Goal: Information Seeking & Learning: Understand process/instructions

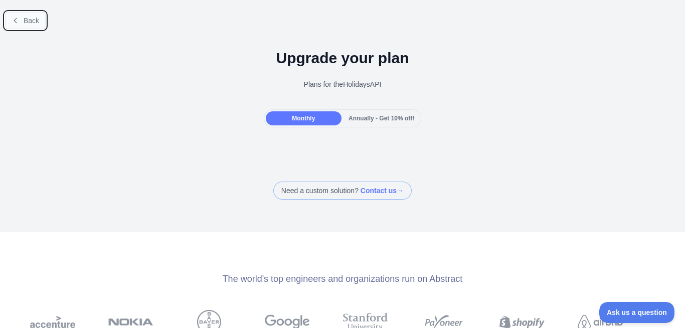
click at [26, 19] on span "Back" at bounding box center [32, 21] width 16 height 8
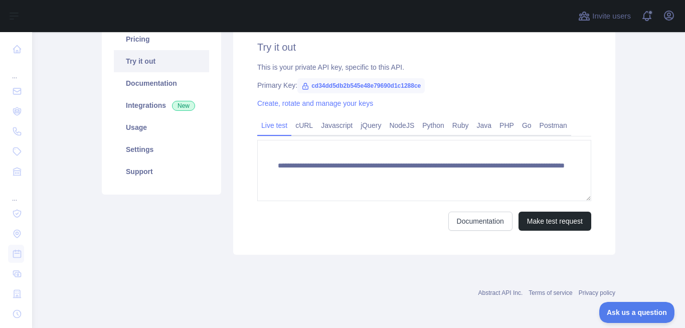
scroll to position [91, 0]
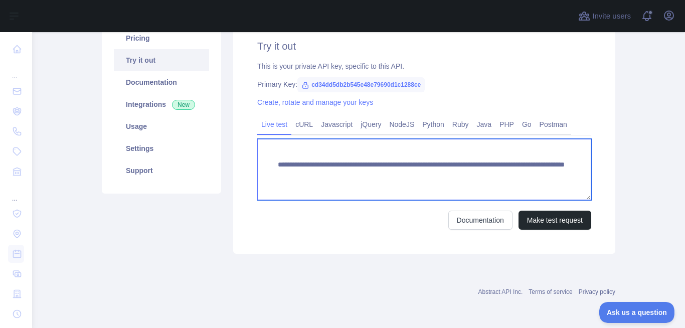
drag, startPoint x: 461, startPoint y: 174, endPoint x: 469, endPoint y: 174, distance: 7.5
click at [469, 174] on textarea "**********" at bounding box center [424, 169] width 334 height 61
type textarea "**********"
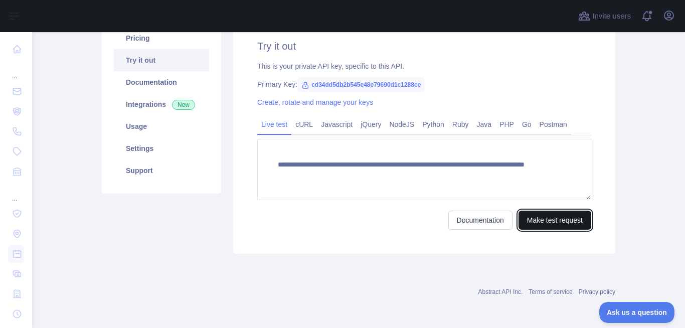
click at [538, 217] on button "Make test request" at bounding box center [554, 220] width 73 height 19
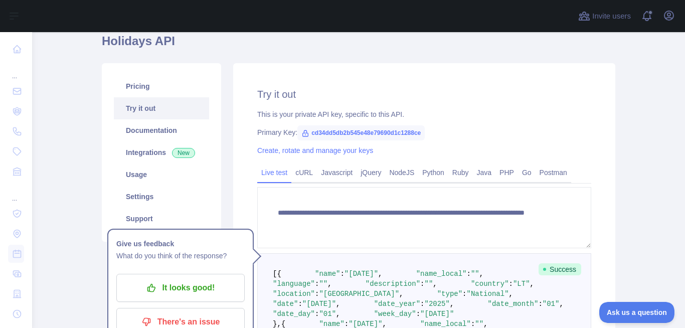
scroll to position [60, 0]
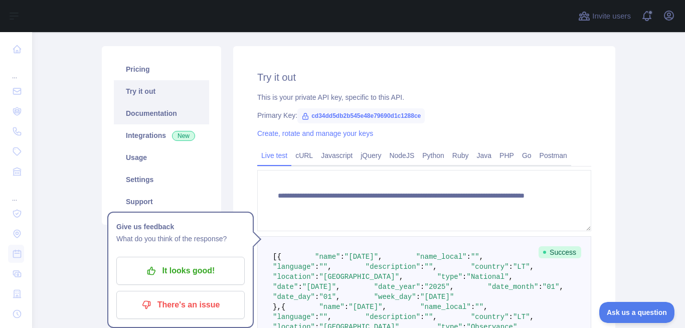
click at [165, 117] on link "Documentation" at bounding box center [161, 113] width 95 height 22
click at [661, 17] on button "Open user menu" at bounding box center [669, 16] width 16 height 16
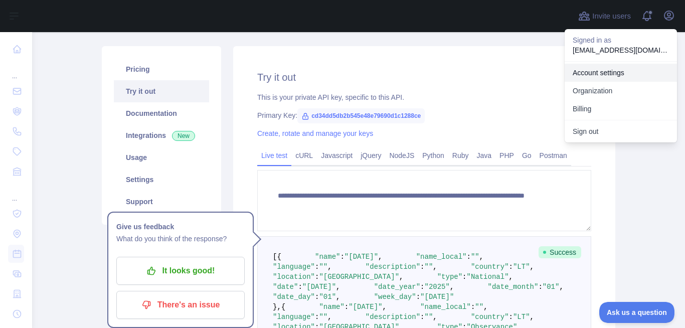
click at [618, 76] on link "Account settings" at bounding box center [620, 73] width 112 height 18
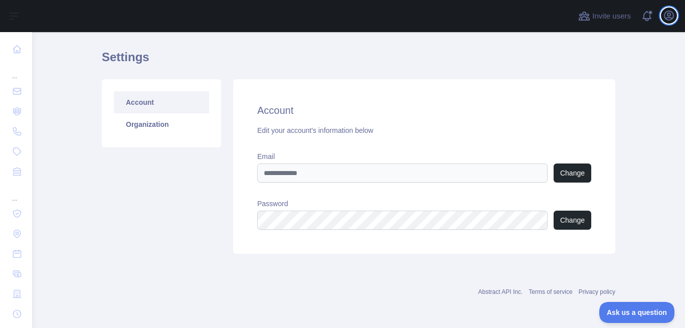
scroll to position [27, 0]
click at [135, 127] on link "Organization" at bounding box center [161, 124] width 95 height 22
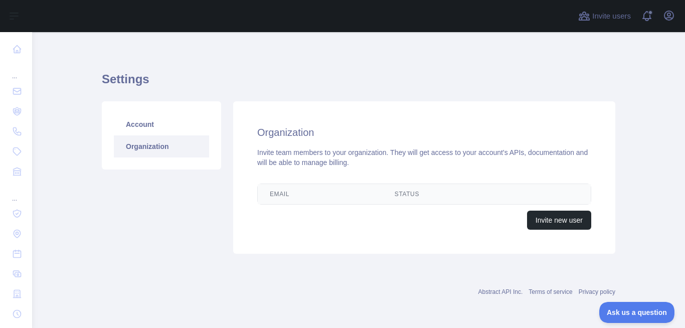
scroll to position [5, 0]
click at [136, 116] on link "Account" at bounding box center [161, 124] width 95 height 22
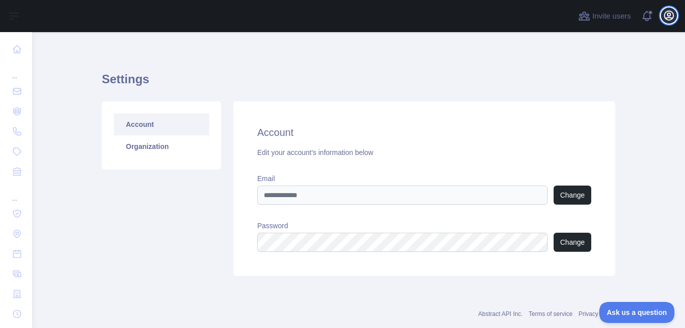
click at [670, 15] on icon "button" at bounding box center [668, 15] width 9 height 9
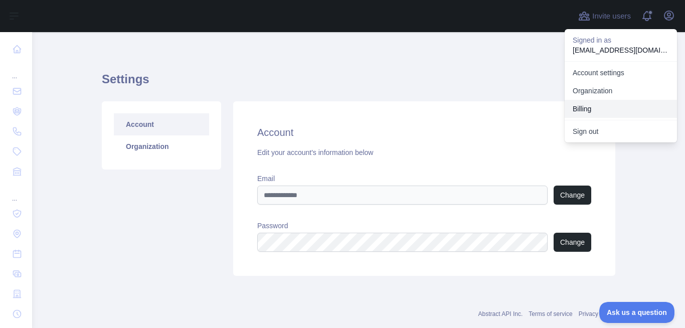
click at [593, 107] on button "Billing" at bounding box center [620, 109] width 112 height 18
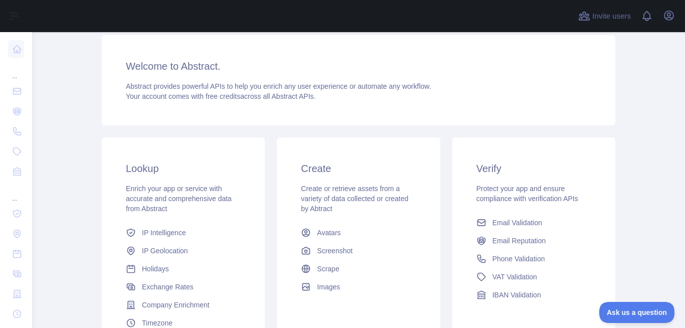
scroll to position [171, 0]
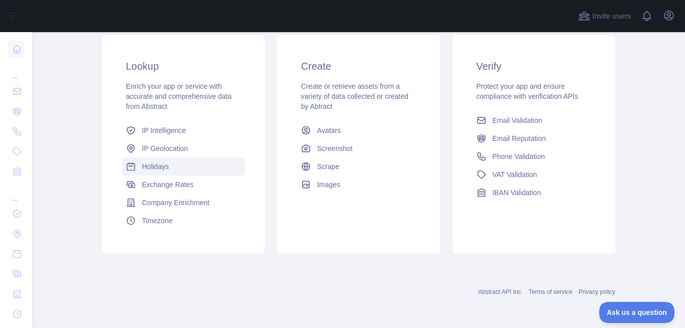
click at [135, 173] on link "Holidays" at bounding box center [183, 166] width 123 height 18
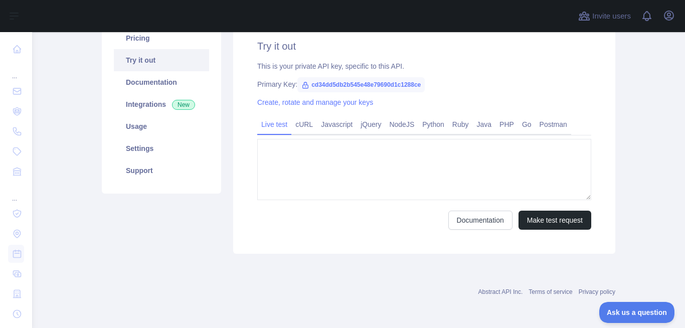
type textarea "**********"
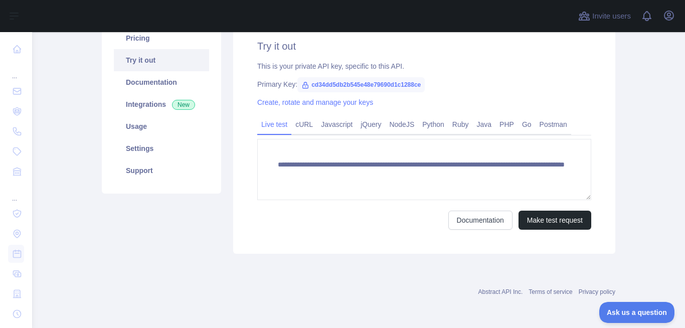
scroll to position [91, 0]
click at [509, 118] on link "PHP" at bounding box center [506, 124] width 23 height 16
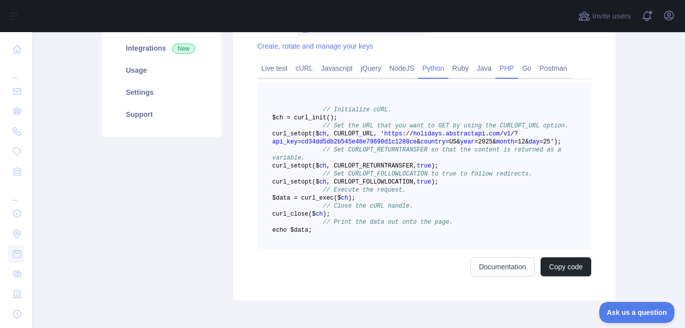
scroll to position [212, 0]
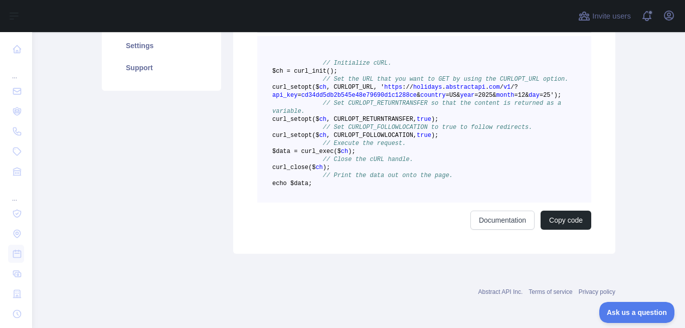
click at [450, 92] on span "=US&" at bounding box center [453, 95] width 15 height 7
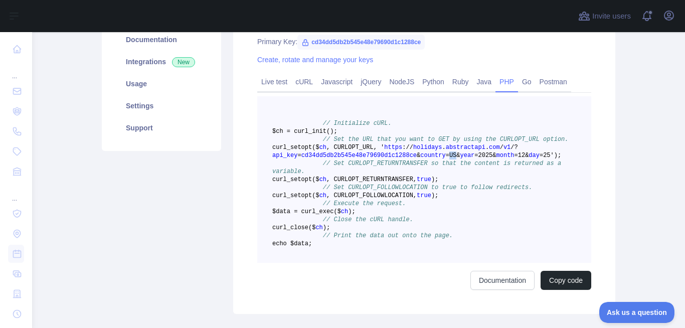
scroll to position [130, 0]
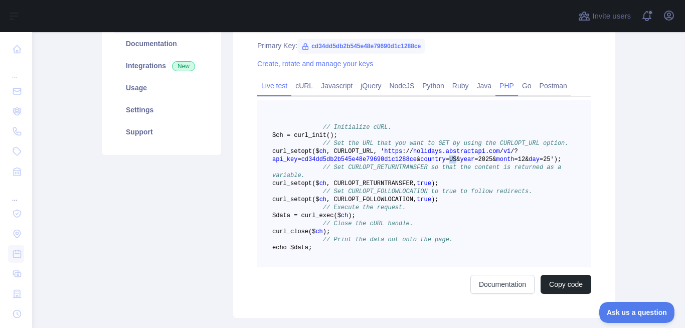
click at [257, 85] on link "Live test" at bounding box center [274, 86] width 34 height 16
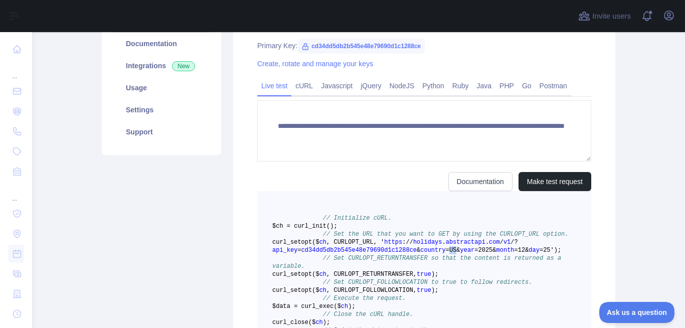
scroll to position [91, 0]
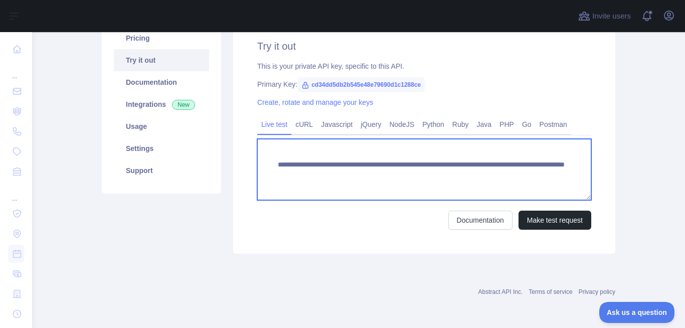
click at [463, 175] on textarea "**********" at bounding box center [424, 169] width 334 height 61
type textarea "**********"
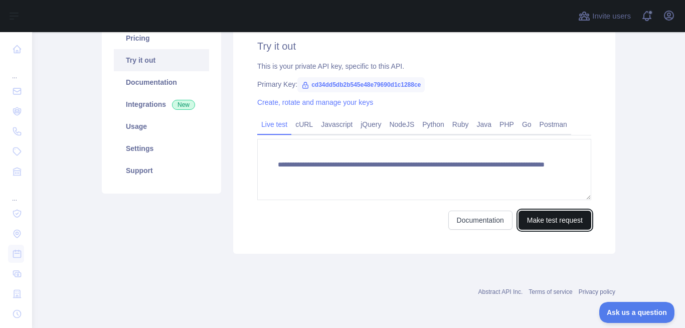
click at [553, 215] on button "Make test request" at bounding box center [554, 220] width 73 height 19
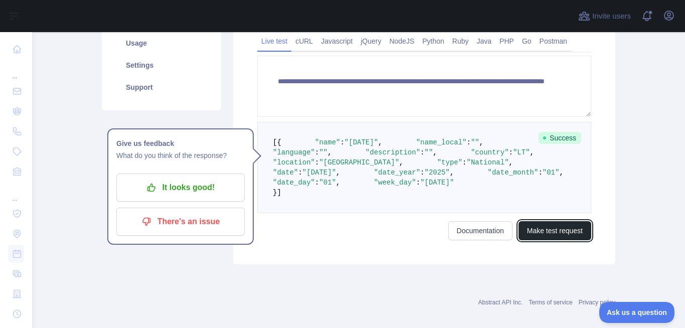
scroll to position [195, 0]
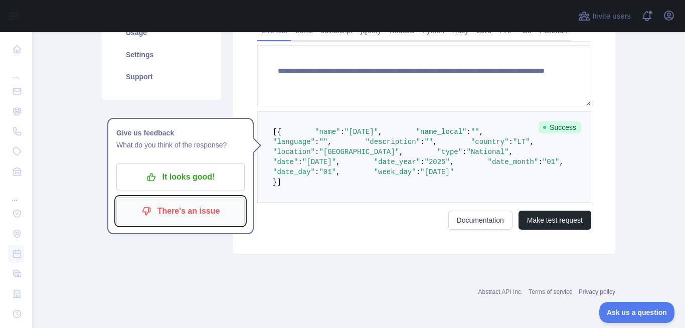
click at [194, 206] on p "There's an issue" at bounding box center [180, 210] width 113 height 17
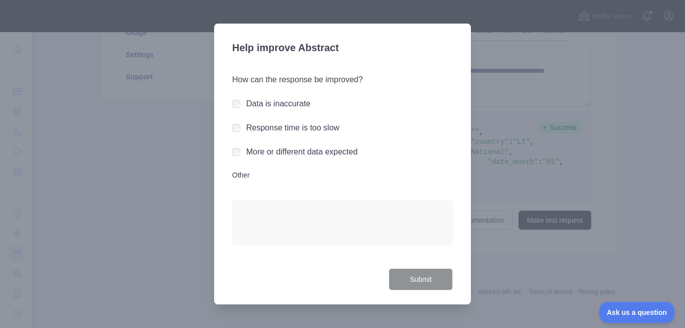
click at [247, 176] on label "Other" at bounding box center [342, 175] width 221 height 10
click at [247, 200] on textarea "Other" at bounding box center [342, 222] width 221 height 44
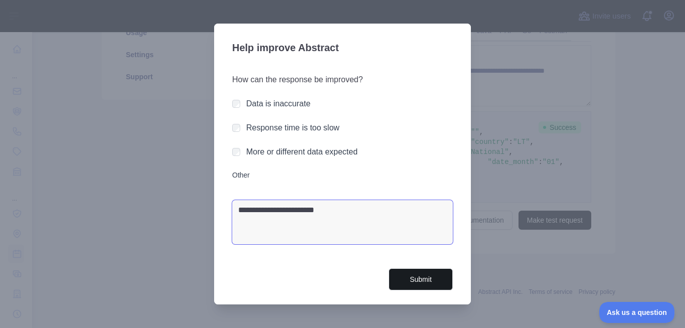
type textarea "**********"
click at [404, 276] on button "Submit" at bounding box center [420, 279] width 64 height 23
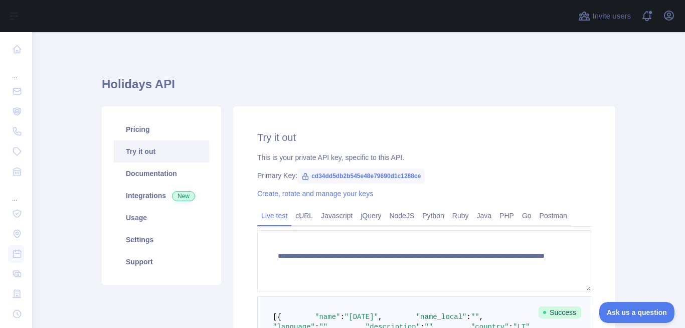
scroll to position [60, 0]
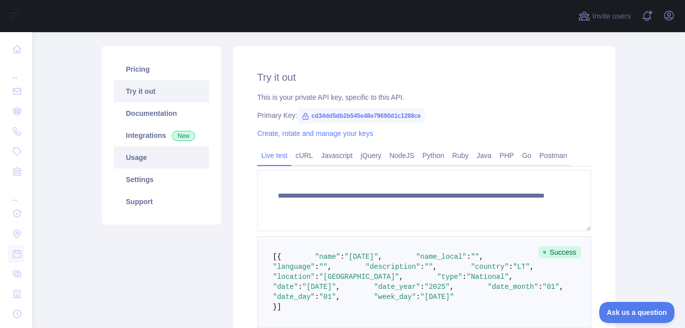
click at [176, 155] on link "Usage" at bounding box center [161, 157] width 95 height 22
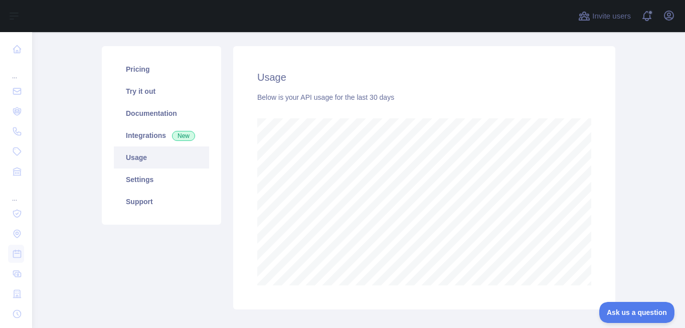
scroll to position [296, 645]
click at [155, 137] on link "Integrations New" at bounding box center [161, 135] width 95 height 22
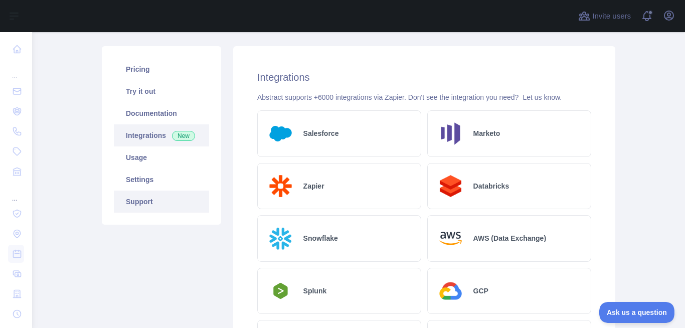
click at [152, 195] on link "Support" at bounding box center [161, 201] width 95 height 22
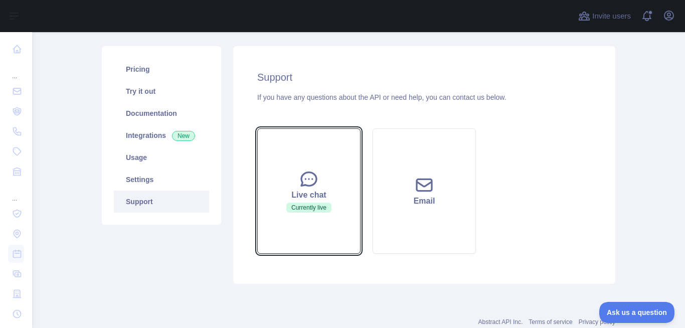
click at [294, 192] on div "Live chat" at bounding box center [309, 195] width 78 height 12
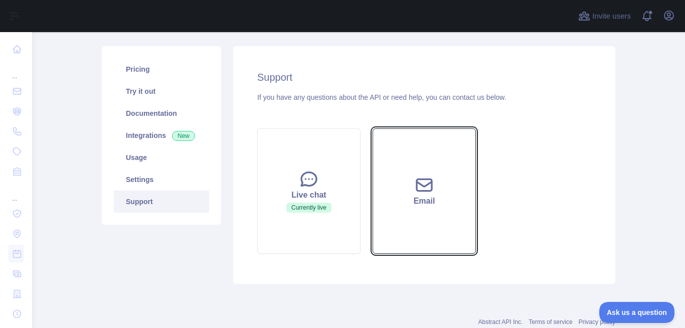
click at [417, 185] on icon at bounding box center [424, 185] width 15 height 12
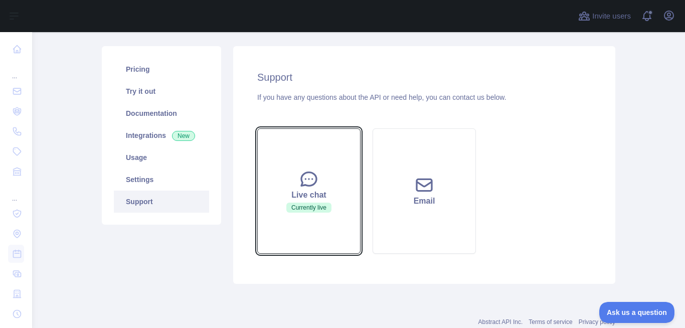
click at [320, 177] on button "Live chat Currently live" at bounding box center [308, 190] width 103 height 125
click at [315, 206] on span "Currently live" at bounding box center [308, 207] width 45 height 10
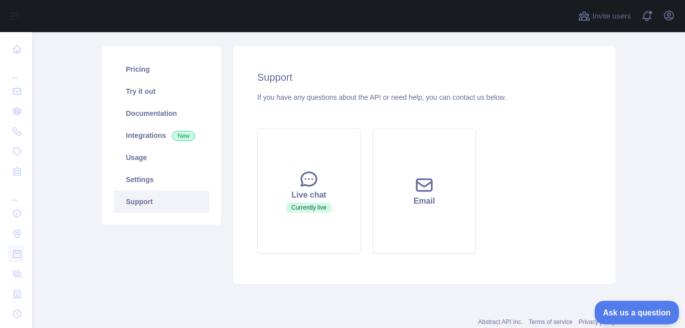
click at [621, 308] on span "Ask us a question" at bounding box center [631, 310] width 75 height 7
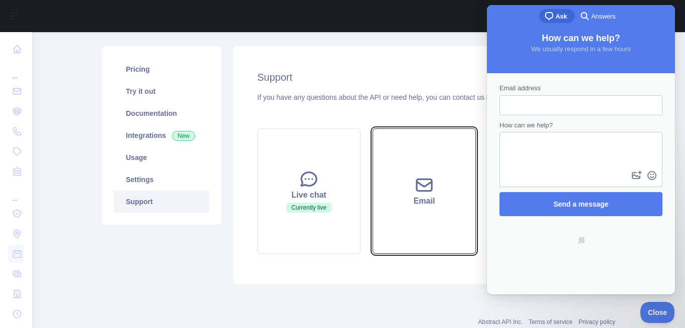
click at [376, 147] on button "Email" at bounding box center [423, 190] width 103 height 125
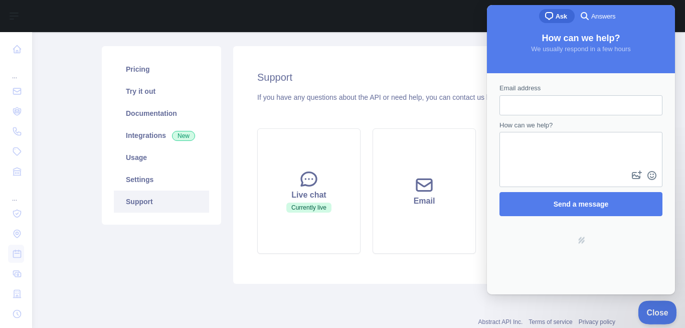
click at [648, 314] on span "Close" at bounding box center [655, 310] width 34 height 7
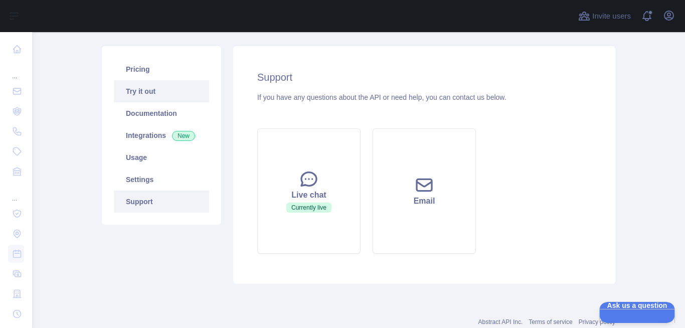
click at [151, 90] on link "Try it out" at bounding box center [161, 91] width 95 height 22
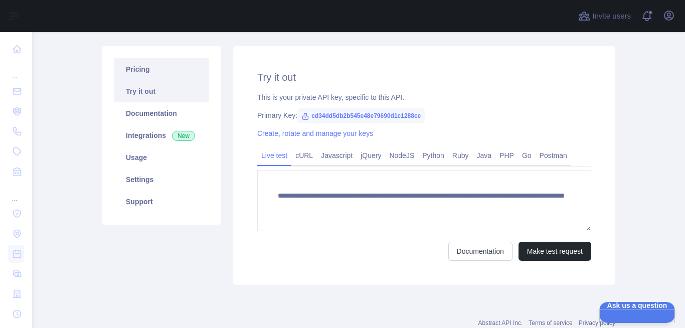
click at [151, 70] on link "Pricing" at bounding box center [161, 69] width 95 height 22
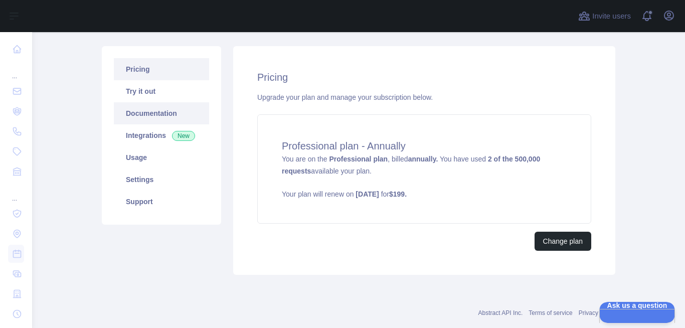
click at [142, 114] on link "Documentation" at bounding box center [161, 113] width 95 height 22
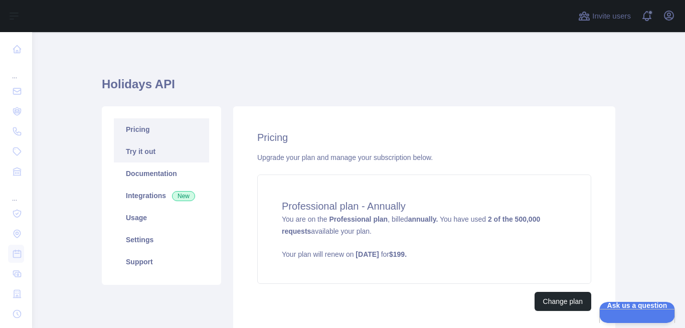
click at [164, 148] on link "Try it out" at bounding box center [161, 151] width 95 height 22
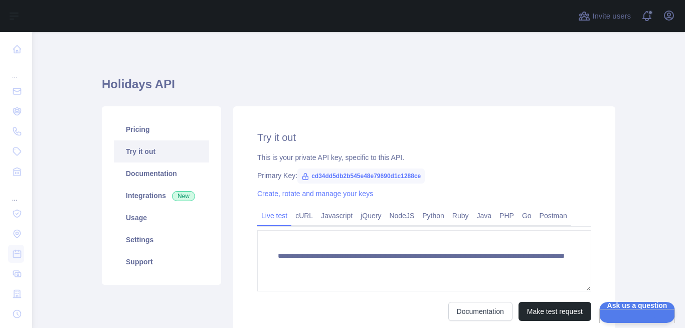
click at [318, 174] on span "cd34dd5db2b545e48e79690d1c1288ce" at bounding box center [360, 175] width 127 height 15
copy span "cd34dd5db2b545e48e79690d1c1288ce"
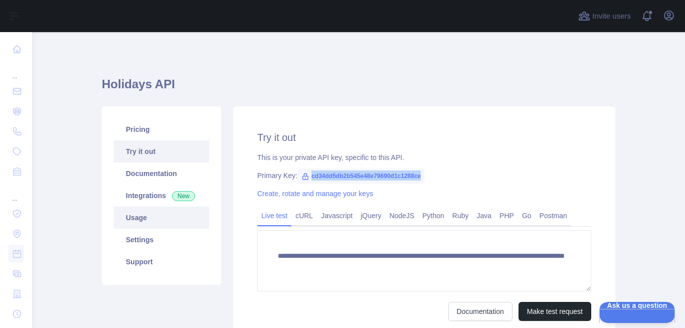
click at [139, 212] on link "Usage" at bounding box center [161, 217] width 95 height 22
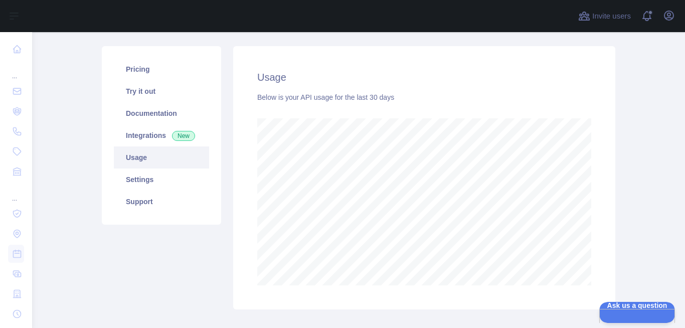
scroll to position [296, 645]
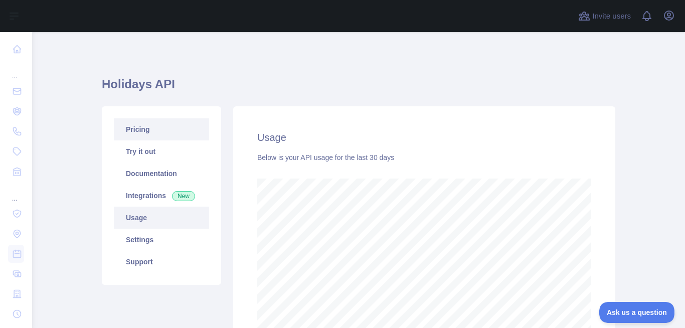
click at [159, 133] on link "Pricing" at bounding box center [161, 129] width 95 height 22
